Goal: Task Accomplishment & Management: Use online tool/utility

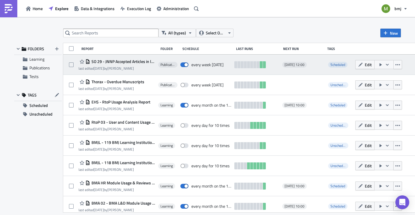
click at [389, 63] on icon "button" at bounding box center [387, 64] width 5 height 5
click at [371, 63] on span "Edit" at bounding box center [367, 64] width 7 height 6
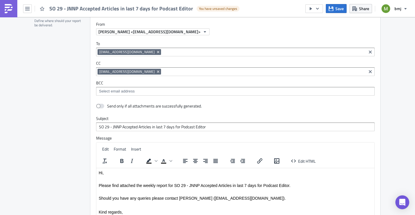
scroll to position [405, 0]
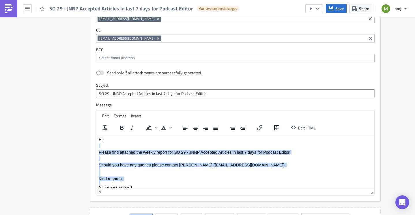
drag, startPoint x: 127, startPoint y: 181, endPoint x: 98, endPoint y: 147, distance: 45.2
click at [98, 147] on html "Hi, Please find attached the weekly report for SO 29 - JNNP Accepted Articles i…" at bounding box center [235, 163] width 278 height 58
click at [161, 159] on p "Rich Text Area. Press ALT-0 for help." at bounding box center [235, 158] width 273 height 5
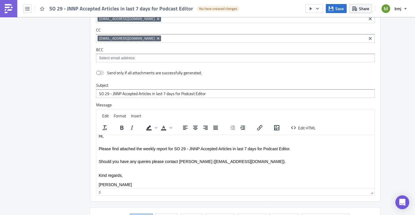
scroll to position [5, 0]
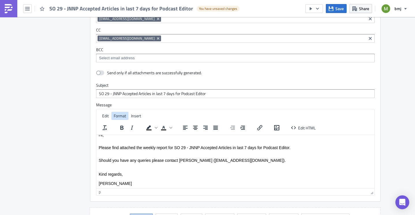
click at [119, 117] on span "Format" at bounding box center [120, 115] width 12 height 6
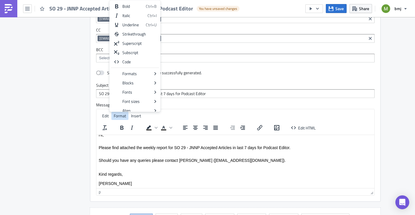
click at [114, 114] on span "Format" at bounding box center [120, 115] width 12 height 6
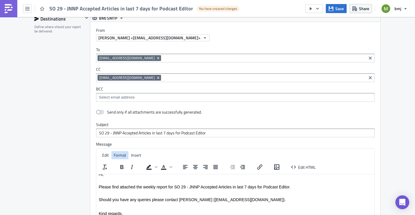
scroll to position [376, 0]
